Goal: Check status: Check status

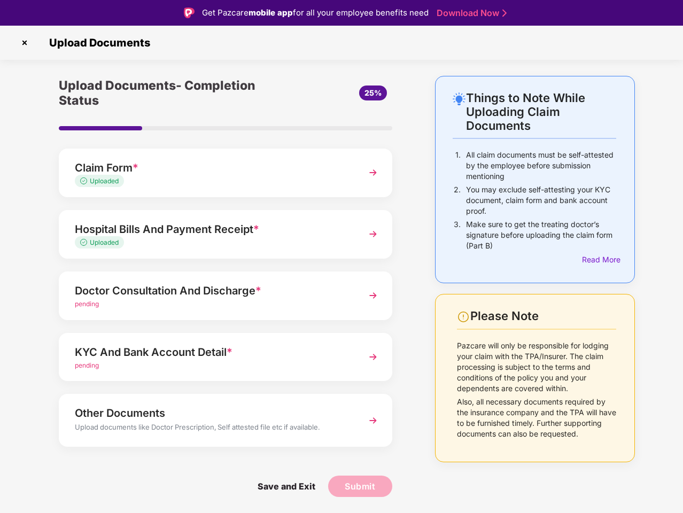
click at [25, 43] on img at bounding box center [24, 42] width 17 height 17
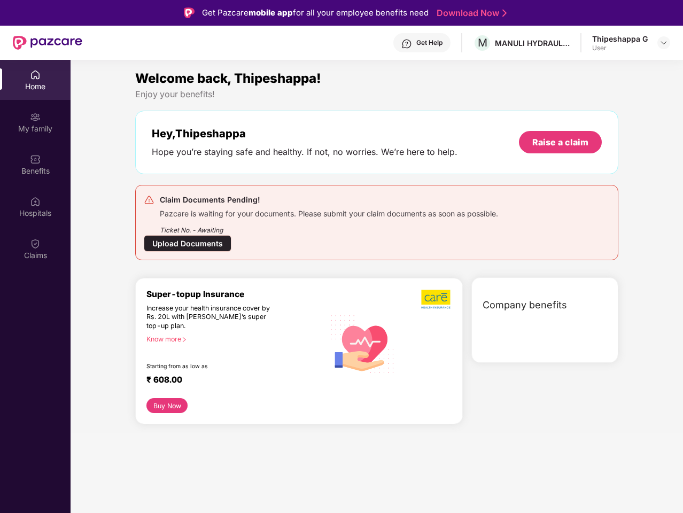
click at [226, 173] on div "Hey, Thipeshappa Hope you’re staying safe and healthy. If not, no worries. We’r…" at bounding box center [376, 143] width 483 height 64
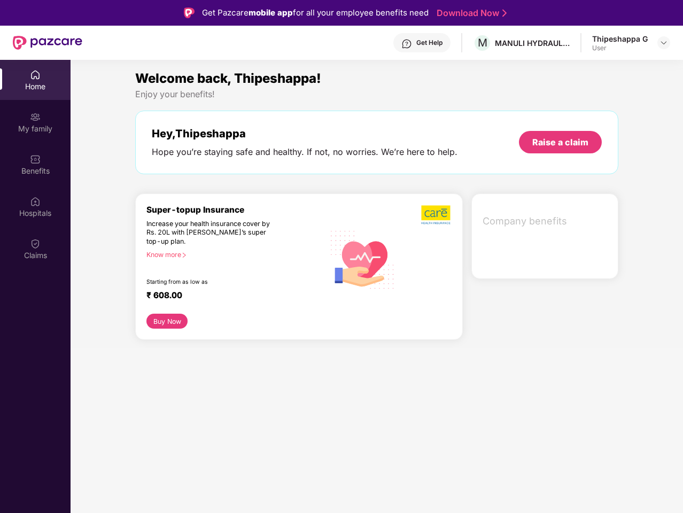
click at [226, 234] on div "Increase your health insurance cover by Rs. 20L with [PERSON_NAME]’s super top-…" at bounding box center [212, 233] width 132 height 27
click at [226, 296] on div "₹ 608.00" at bounding box center [229, 296] width 167 height 13
click at [226, 357] on section "Welcome back, Thipeshappa! Enjoy your benefits! Hey, [PERSON_NAME] Hope you’re …" at bounding box center [377, 316] width 613 height 513
click at [226, 420] on section "Welcome back, Thipeshappa! Enjoy your benefits! Hey, [PERSON_NAME] Hope you’re …" at bounding box center [377, 316] width 613 height 513
click at [286, 486] on section "Welcome back, Thipeshappa! Enjoy your benefits! Hey, [PERSON_NAME] Hope you’re …" at bounding box center [377, 316] width 613 height 513
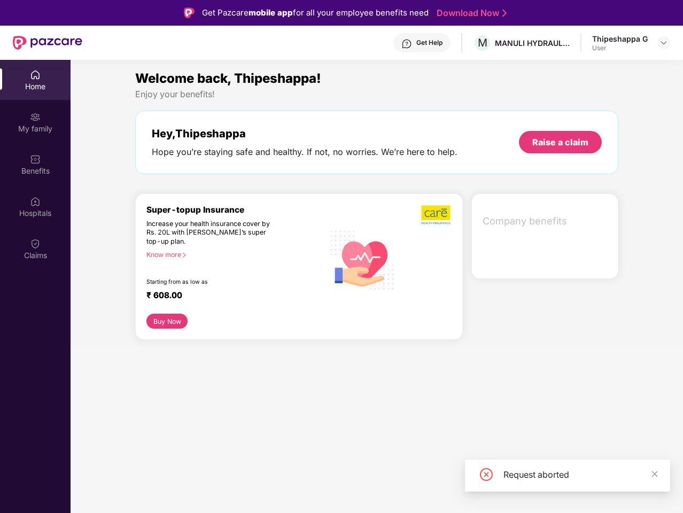
click at [360, 486] on section "Welcome back, Thipeshappa! Enjoy your benefits! Hey, [PERSON_NAME] Hope you’re …" at bounding box center [377, 316] width 613 height 513
